Goal: Information Seeking & Learning: Learn about a topic

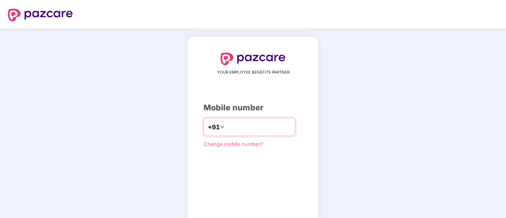
click at [234, 127] on input "number" at bounding box center [258, 127] width 65 height 13
type input "*"
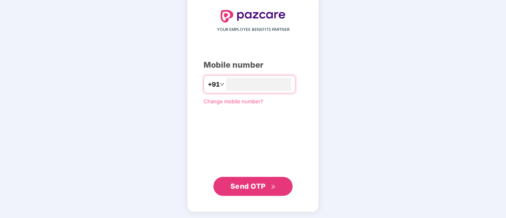
type input "**********"
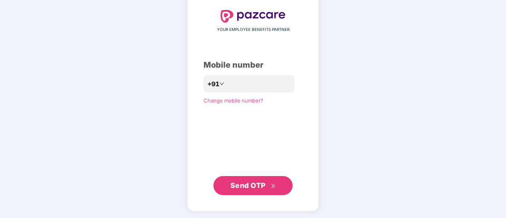
click at [256, 190] on span "Send OTP" at bounding box center [253, 185] width 46 height 11
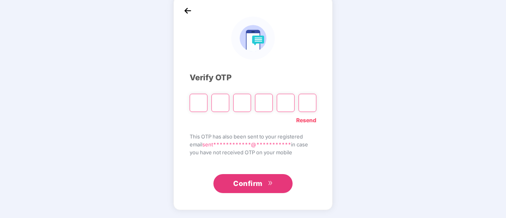
scroll to position [40, 0]
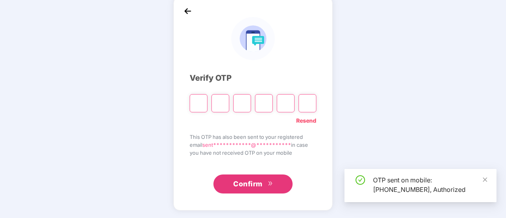
click at [200, 103] on input "Please enter verification code. Digit 1" at bounding box center [199, 103] width 18 height 18
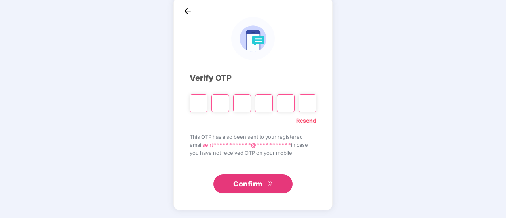
type input "*"
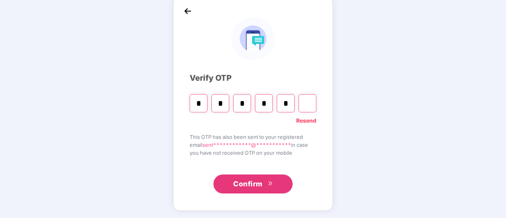
type input "*"
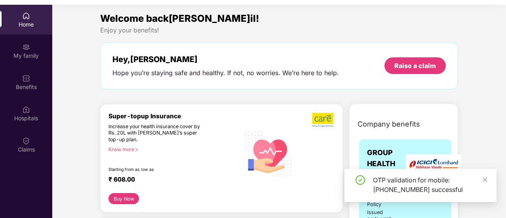
click at [382, 26] on div "Enjoy your benefits!" at bounding box center [279, 30] width 358 height 8
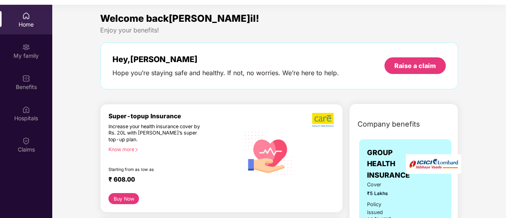
click at [354, 17] on div "Welcome back[PERSON_NAME]il!" at bounding box center [279, 18] width 358 height 15
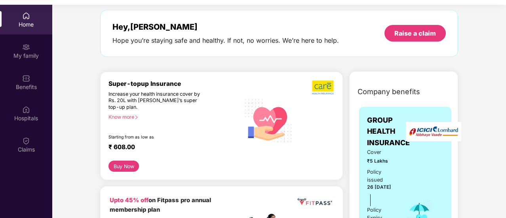
scroll to position [79, 0]
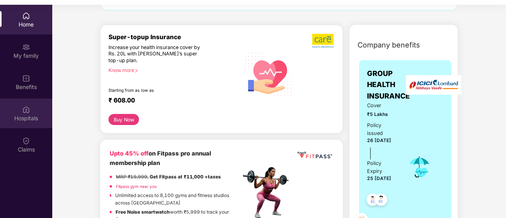
click at [32, 115] on div "Hospitals" at bounding box center [26, 118] width 52 height 8
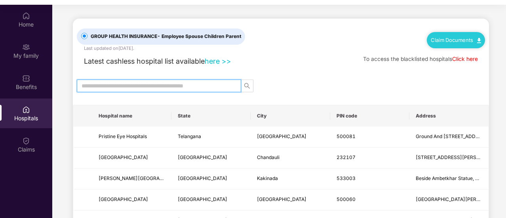
click at [163, 84] on input "text" at bounding box center [156, 86] width 148 height 9
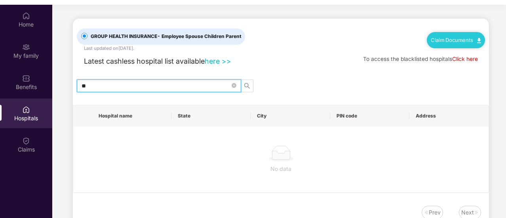
type input "*"
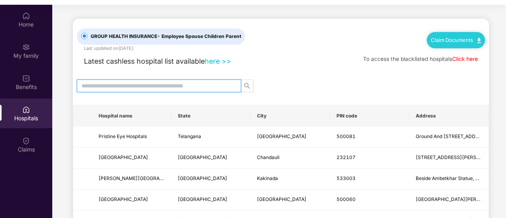
click at [29, 115] on div "Hospitals" at bounding box center [26, 118] width 52 height 8
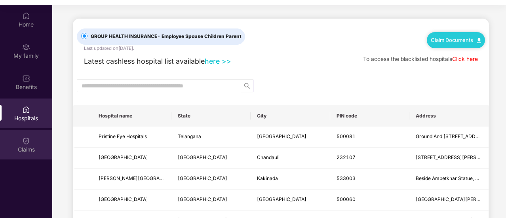
click at [29, 147] on div "Claims" at bounding box center [26, 150] width 52 height 8
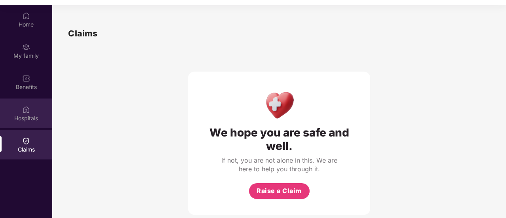
click at [29, 118] on div "Hospitals" at bounding box center [26, 118] width 52 height 8
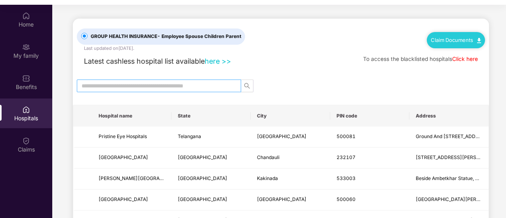
click at [218, 88] on input "text" at bounding box center [156, 86] width 148 height 9
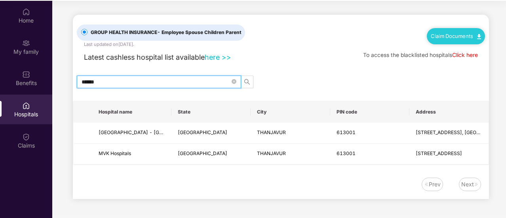
scroll to position [44, 0]
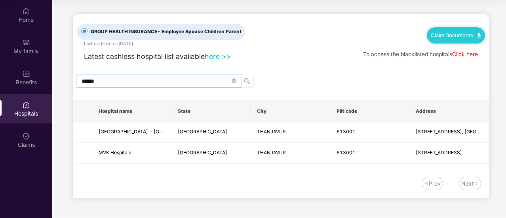
click at [225, 81] on input "******" at bounding box center [156, 81] width 148 height 9
click at [250, 80] on icon "search" at bounding box center [247, 81] width 6 height 6
type input "******"
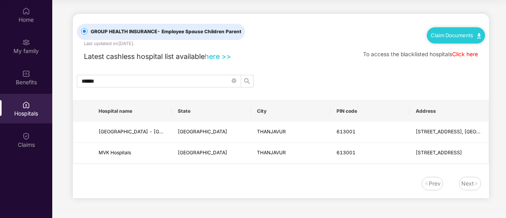
click at [309, 70] on div "GROUP HEALTH INSURANCE - Employee Spouse Children Parent Last updated on [DATE]…" at bounding box center [281, 106] width 416 height 185
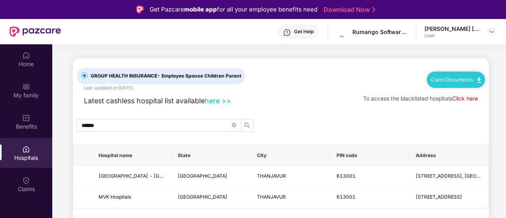
scroll to position [40, 0]
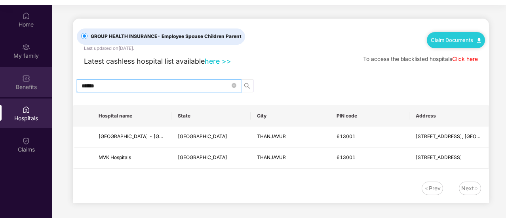
drag, startPoint x: 180, startPoint y: 81, endPoint x: 32, endPoint y: 86, distance: 148.2
click at [32, 86] on div "Home My family Benefits Hospitals Claims GROUP HEALTH INSURANCE - Employee Spou…" at bounding box center [253, 114] width 506 height 218
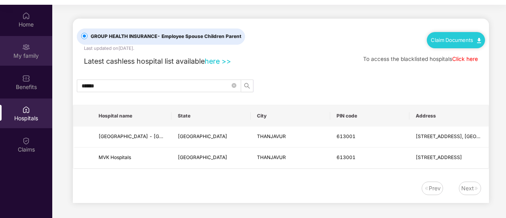
click at [19, 50] on div "My family" at bounding box center [26, 51] width 52 height 30
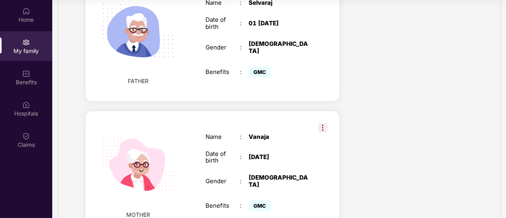
scroll to position [489, 0]
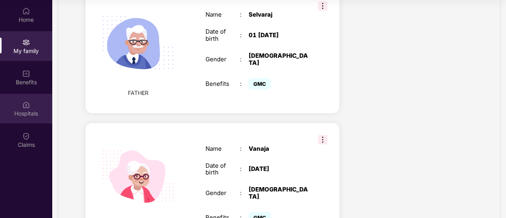
click at [28, 114] on div "Hospitals" at bounding box center [26, 114] width 52 height 8
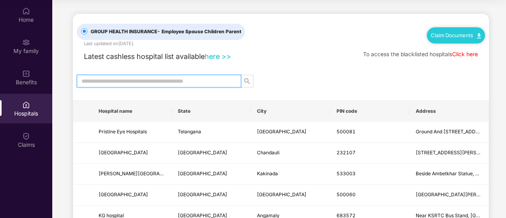
click at [214, 81] on input "text" at bounding box center [156, 81] width 148 height 9
click at [244, 80] on icon "search" at bounding box center [247, 81] width 6 height 6
click at [176, 82] on input "text" at bounding box center [156, 81] width 148 height 9
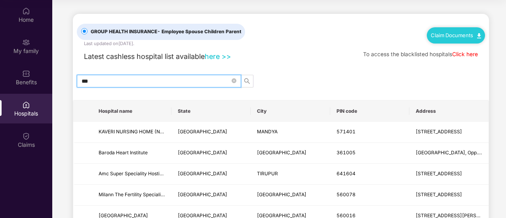
type input "***"
click at [200, 111] on th "State" at bounding box center [210, 111] width 79 height 21
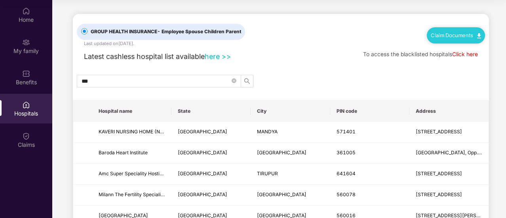
click at [232, 110] on th "State" at bounding box center [210, 111] width 79 height 21
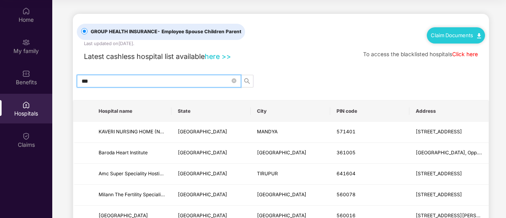
drag, startPoint x: 143, startPoint y: 80, endPoint x: 71, endPoint y: 80, distance: 72.1
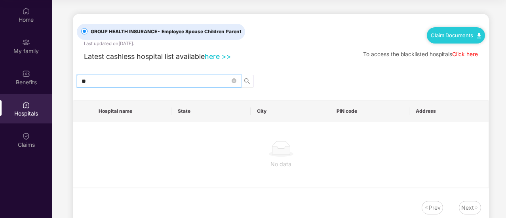
type input "*"
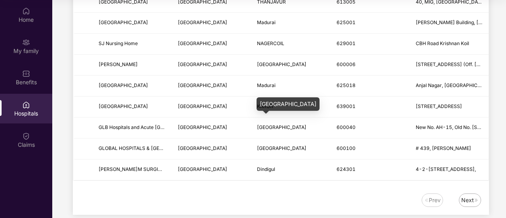
scroll to position [995, 0]
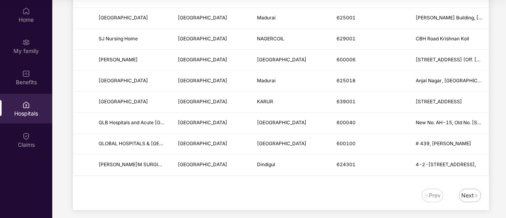
type input "*****"
click at [470, 191] on div "Next" at bounding box center [467, 195] width 13 height 9
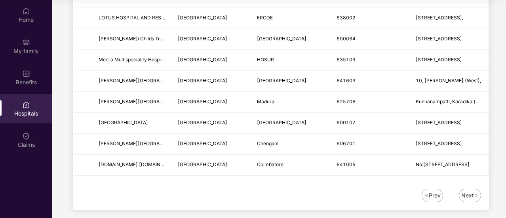
click at [470, 191] on div "Next" at bounding box center [467, 195] width 13 height 9
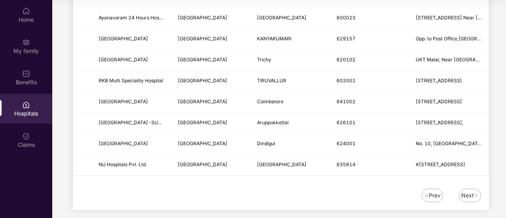
click at [467, 191] on div "Next" at bounding box center [467, 195] width 13 height 9
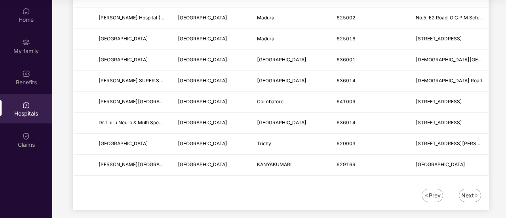
click at [467, 191] on div "Next" at bounding box center [467, 195] width 13 height 9
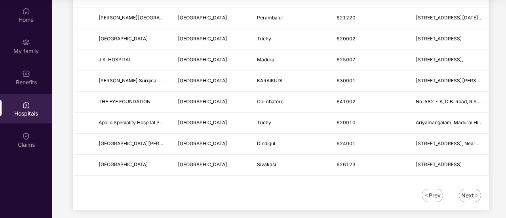
click at [472, 191] on div "Next" at bounding box center [467, 195] width 13 height 9
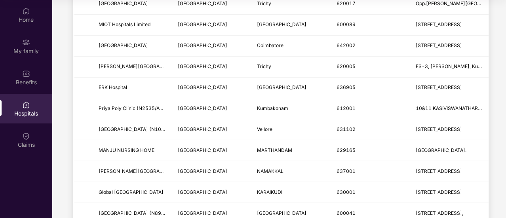
scroll to position [0, 0]
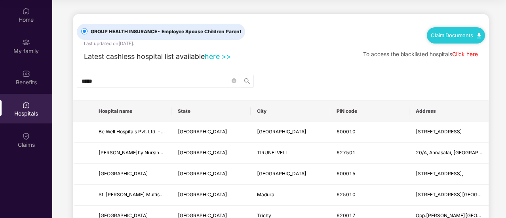
click at [282, 46] on div "GROUP HEALTH INSURANCE - Employee Spouse Children Parent Last updated on 8 [DAT…" at bounding box center [281, 30] width 408 height 33
click at [234, 80] on icon "close-circle" at bounding box center [234, 80] width 5 height 5
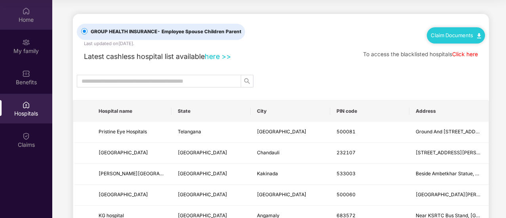
click at [20, 16] on div "Home" at bounding box center [26, 20] width 52 height 8
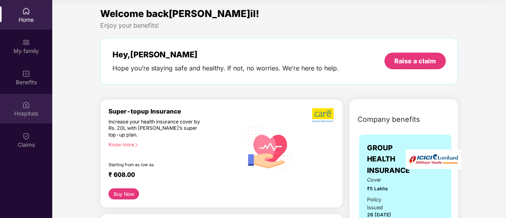
click at [27, 112] on div "Hospitals" at bounding box center [26, 114] width 52 height 8
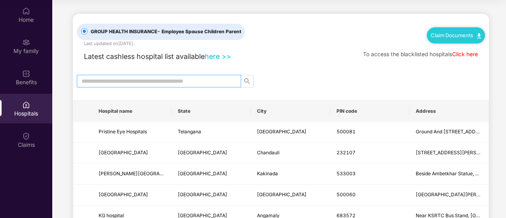
click at [202, 82] on input "text" at bounding box center [156, 81] width 148 height 9
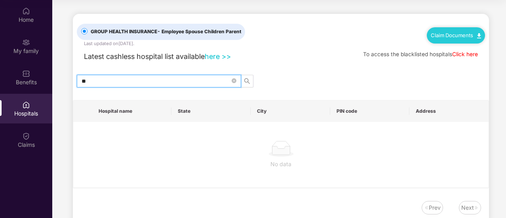
type input "*"
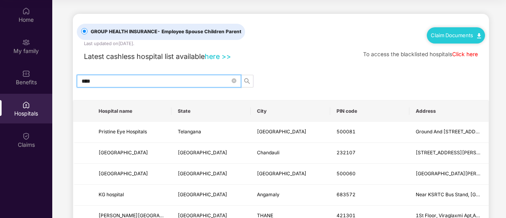
type input "*****"
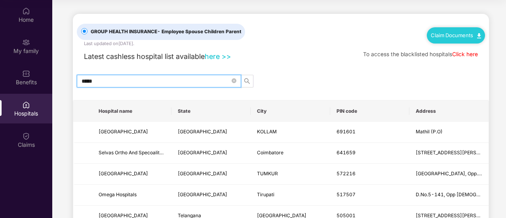
click at [157, 82] on input "*****" at bounding box center [156, 81] width 148 height 9
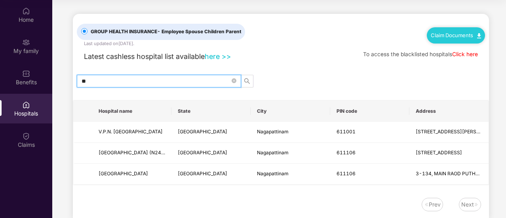
type input "*"
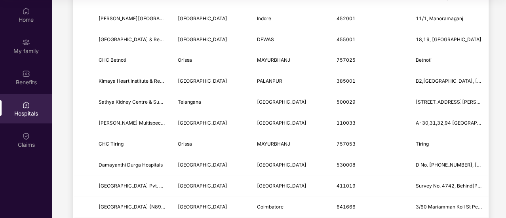
scroll to position [995, 0]
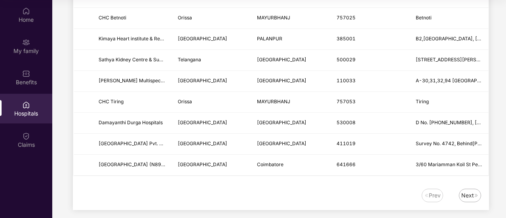
click at [463, 191] on div "Next" at bounding box center [467, 195] width 13 height 9
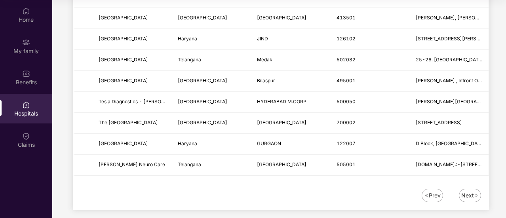
click at [476, 194] on div "Prev Next" at bounding box center [277, 195] width 408 height 13
click at [473, 191] on div "Next" at bounding box center [467, 195] width 13 height 9
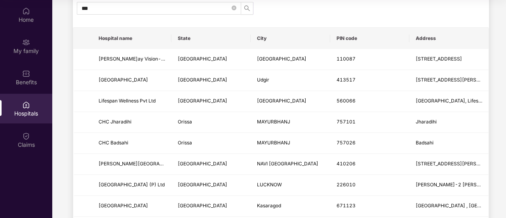
scroll to position [0, 0]
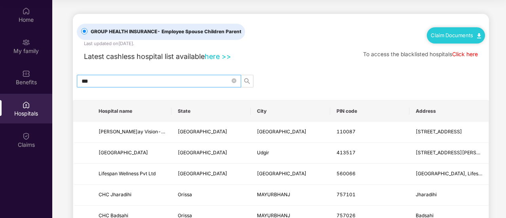
click at [122, 77] on input "***" at bounding box center [156, 81] width 148 height 9
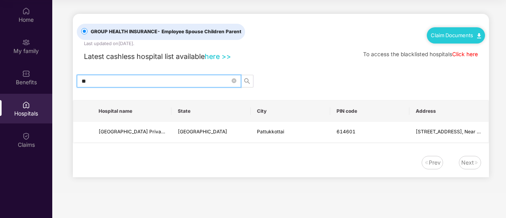
type input "*"
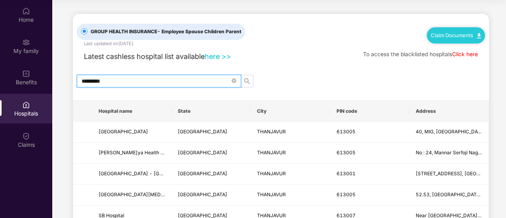
click at [148, 84] on input "*********" at bounding box center [156, 81] width 148 height 9
type input "*"
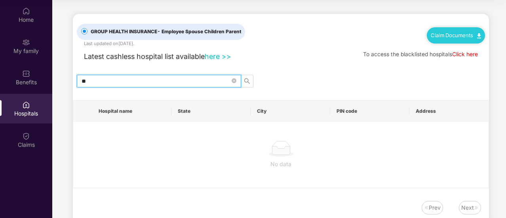
type input "*"
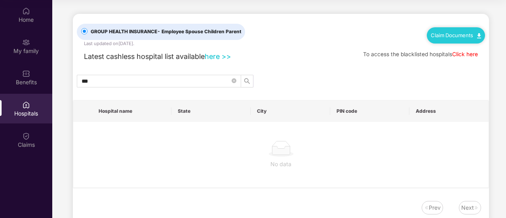
click at [314, 42] on div "GROUP HEALTH INSURANCE - Employee Spouse Children Parent Last updated on 8 [DAT…" at bounding box center [281, 30] width 408 height 33
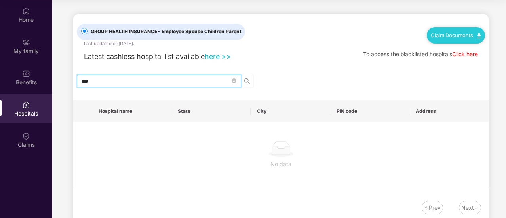
click at [105, 77] on input "***" at bounding box center [156, 81] width 148 height 9
type input "*"
click at [105, 77] on input "text" at bounding box center [156, 81] width 148 height 9
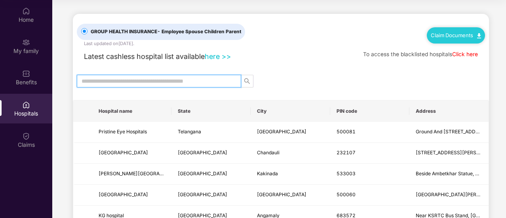
click at [127, 81] on input "text" at bounding box center [156, 81] width 148 height 9
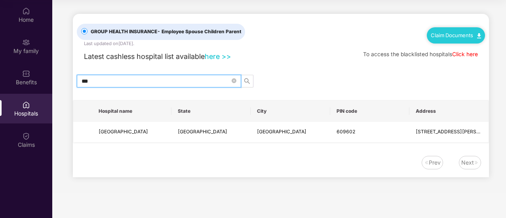
type input "***"
click at [253, 53] on div "Latest cashless hospital list available here >> To access the blacklisted hospi…" at bounding box center [281, 54] width 408 height 15
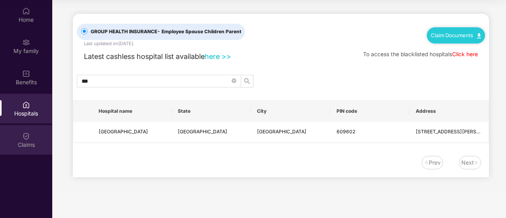
click at [32, 142] on div "Claims" at bounding box center [26, 145] width 52 height 8
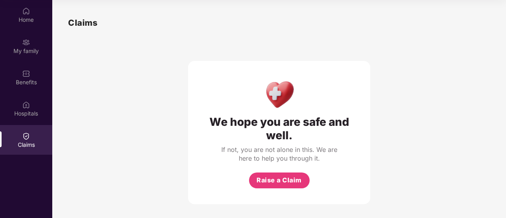
scroll to position [8, 0]
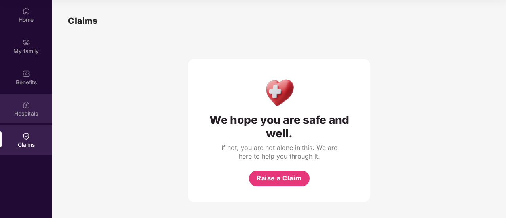
click at [34, 115] on div "Hospitals" at bounding box center [26, 114] width 52 height 8
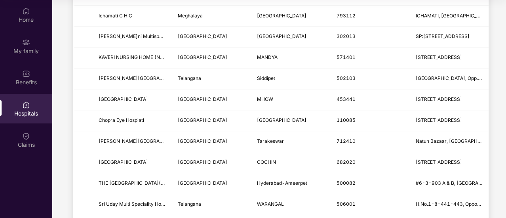
scroll to position [871, 0]
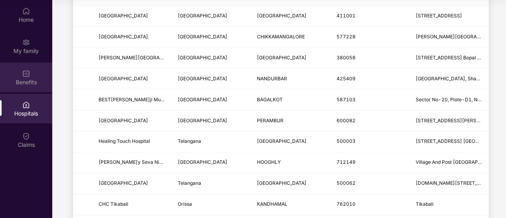
click at [19, 80] on div "Benefits" at bounding box center [26, 82] width 52 height 8
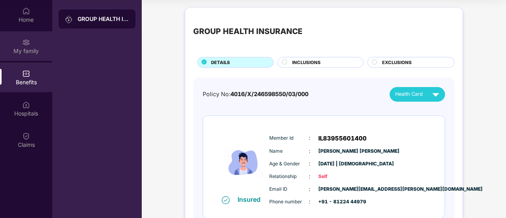
click at [28, 49] on div "My family" at bounding box center [26, 51] width 52 height 8
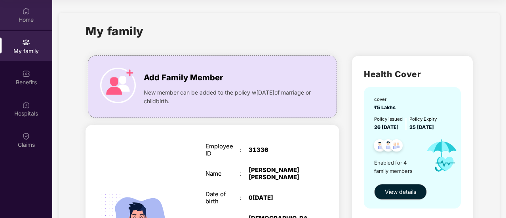
click at [27, 16] on div "Home" at bounding box center [26, 20] width 52 height 8
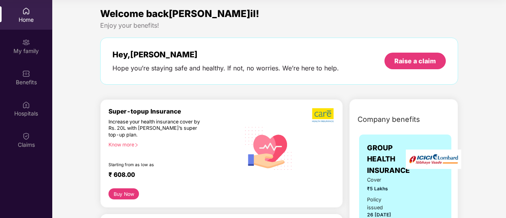
click at [27, 16] on div "Home" at bounding box center [26, 20] width 52 height 8
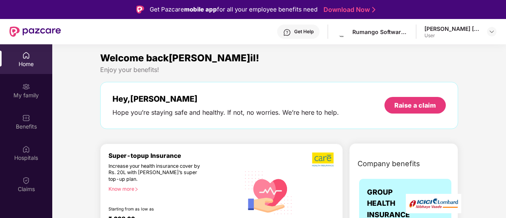
click at [24, 55] on img at bounding box center [26, 55] width 8 height 8
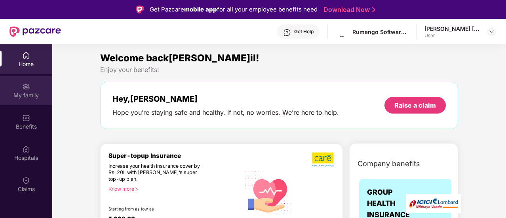
click at [24, 95] on div "My family" at bounding box center [26, 95] width 52 height 8
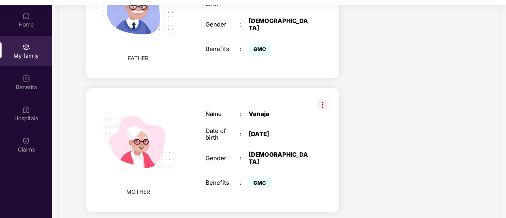
scroll to position [44, 0]
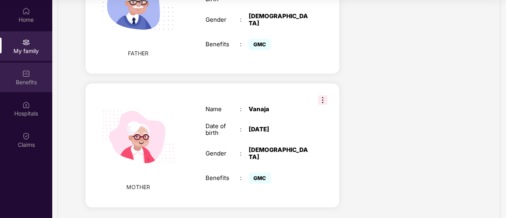
click at [22, 82] on div "Benefits" at bounding box center [26, 82] width 52 height 8
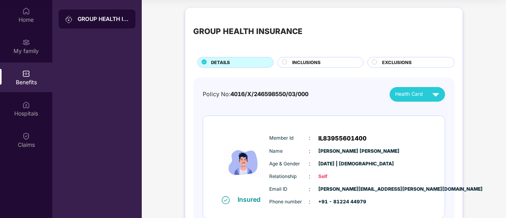
click at [309, 64] on span "INCLUSIONS" at bounding box center [306, 62] width 29 height 7
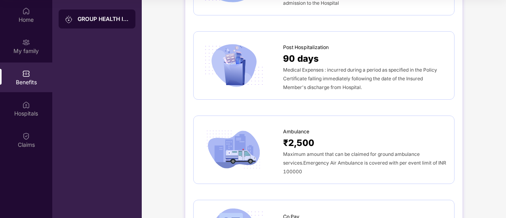
scroll to position [569, 0]
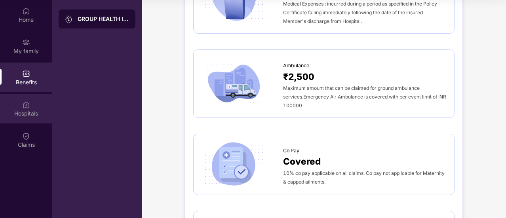
click at [17, 111] on div "Hospitals" at bounding box center [26, 114] width 52 height 8
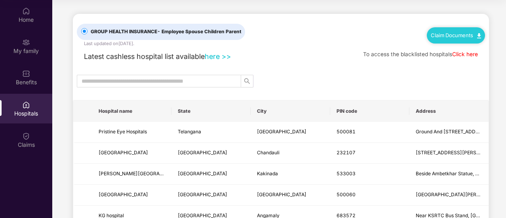
click at [278, 39] on div "GROUP HEALTH INSURANCE - Employee Spouse Children Parent Last updated on 8 [DAT…" at bounding box center [281, 30] width 408 height 33
click at [315, 49] on div "Latest cashless hospital list available here >> To access the blacklisted hospi…" at bounding box center [281, 54] width 408 height 15
click at [212, 56] on link "here >>" at bounding box center [218, 56] width 27 height 8
click at [303, 45] on div "GROUP HEALTH INSURANCE - Employee Spouse Children Parent Last updated on 8 [DAT…" at bounding box center [281, 30] width 408 height 33
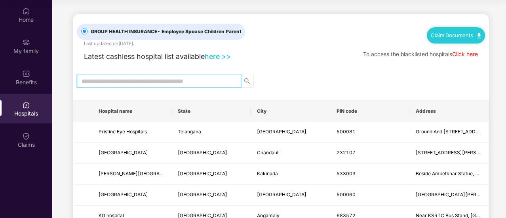
click at [226, 80] on input "text" at bounding box center [156, 81] width 148 height 9
